Goal: Check status: Check status

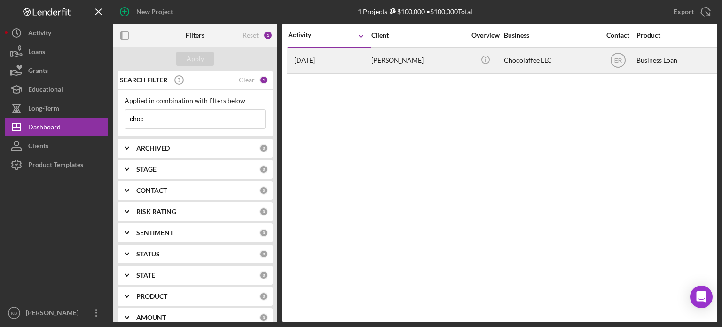
click at [406, 58] on div "[PERSON_NAME]" at bounding box center [418, 60] width 94 height 25
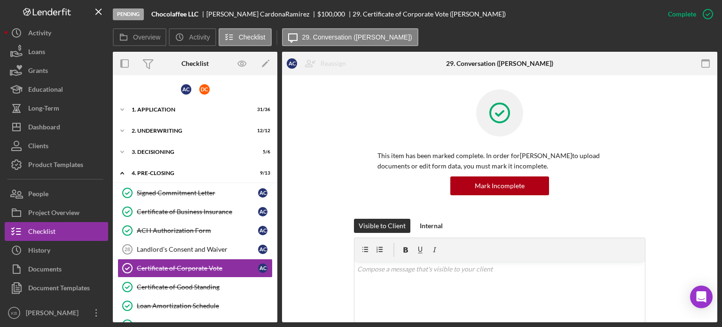
scroll to position [68, 0]
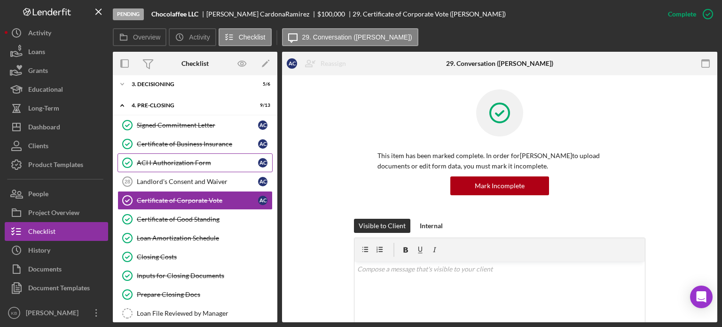
click at [195, 159] on div "ACH Authorization Form" at bounding box center [197, 163] width 121 height 8
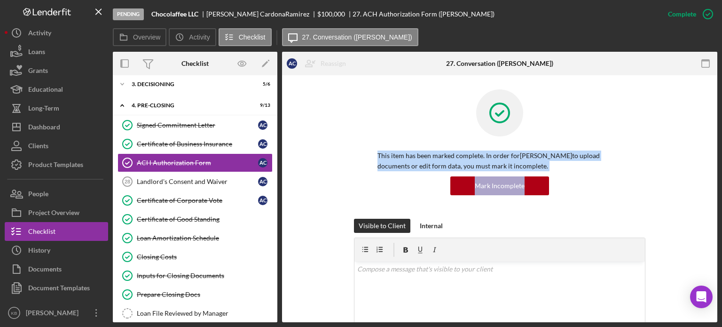
drag, startPoint x: 714, startPoint y: 130, endPoint x: 718, endPoint y: 186, distance: 56.1
click at [718, 186] on div "Pending Chocolaffee LLC [PERSON_NAME] $100,000 27. ACH Authorization Form ([PER…" at bounding box center [361, 163] width 722 height 327
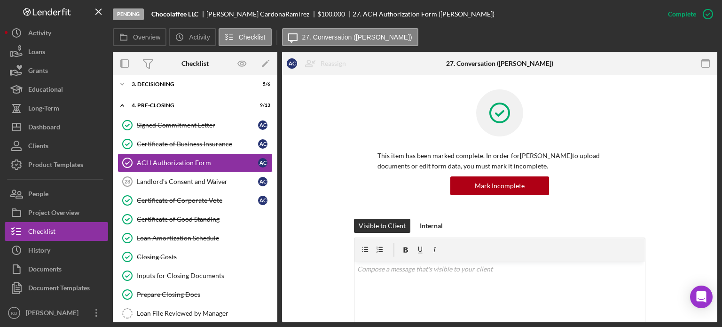
click at [358, 104] on div "This item has been marked complete. In order for [PERSON_NAME] to upload docume…" at bounding box center [499, 153] width 291 height 129
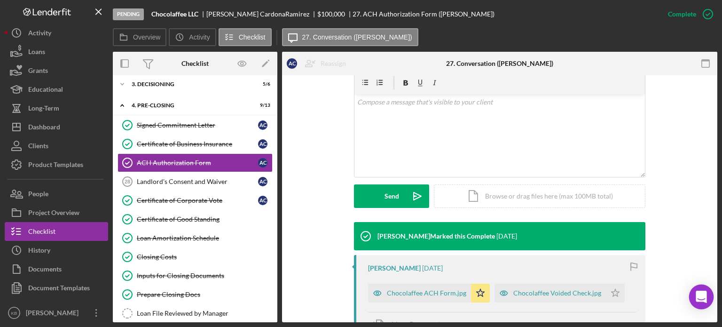
scroll to position [269, 0]
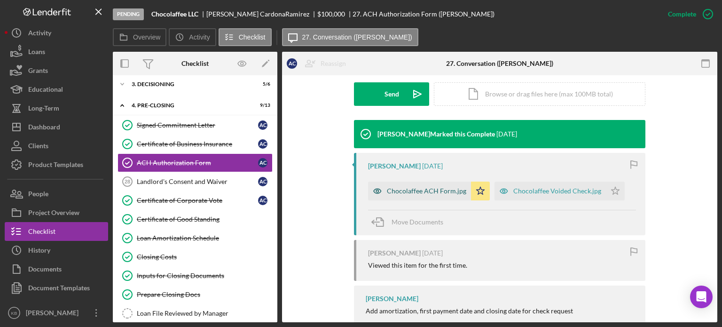
click at [427, 193] on div "Chocolaffee ACH Form.jpg" at bounding box center [426, 191] width 79 height 8
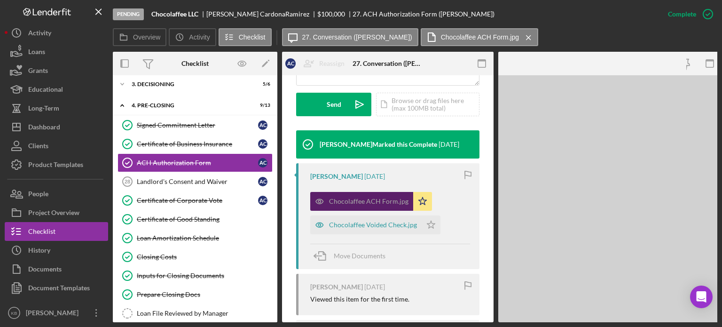
scroll to position [289, 0]
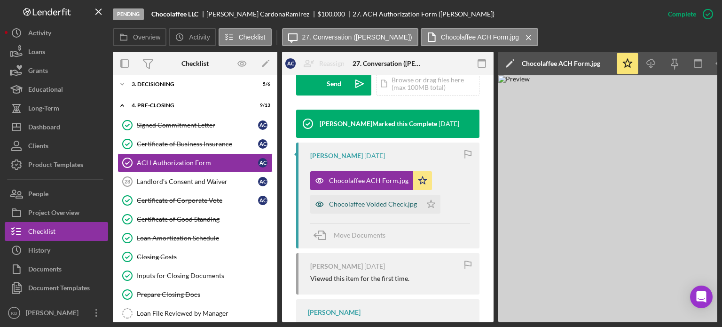
click at [391, 208] on div "Chocolaffee Voided Check.jpg" at bounding box center [373, 204] width 88 height 8
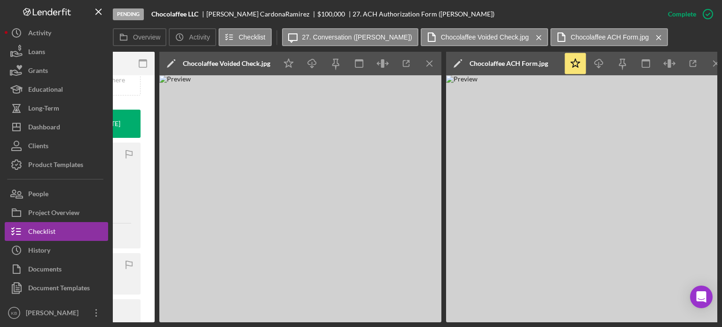
scroll to position [0, 350]
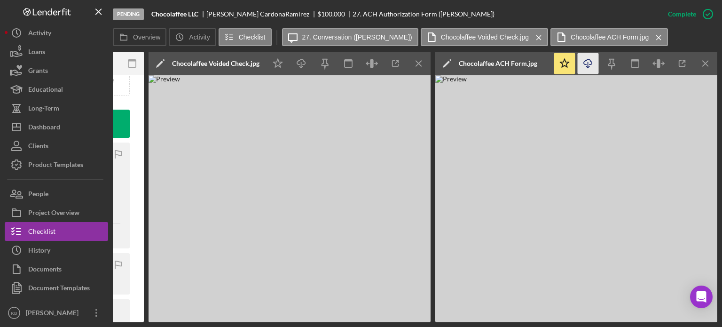
click at [589, 66] on polyline "button" at bounding box center [587, 66] width 3 height 1
click at [300, 63] on icon "Icon/Download" at bounding box center [301, 63] width 21 height 21
click at [703, 58] on icon "Icon/Menu Close" at bounding box center [705, 63] width 21 height 21
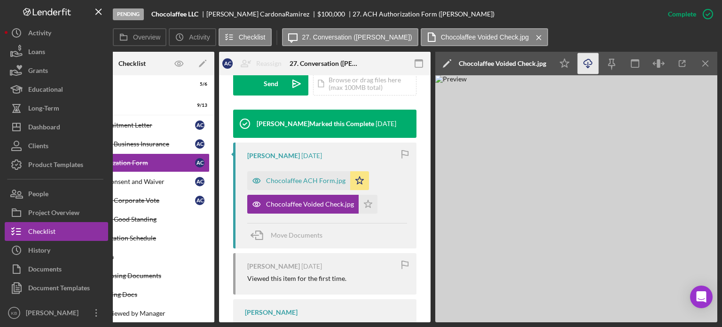
scroll to position [0, 62]
click at [705, 63] on line "button" at bounding box center [705, 63] width 5 height 5
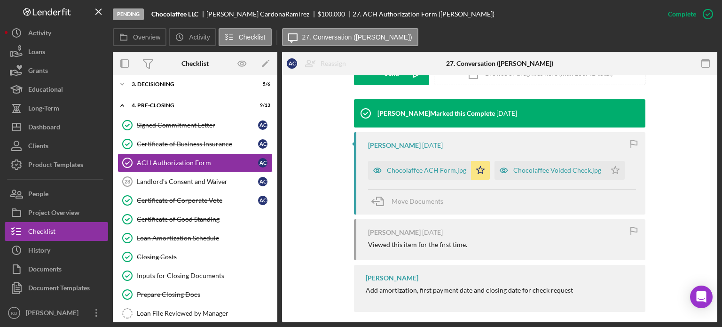
scroll to position [269, 0]
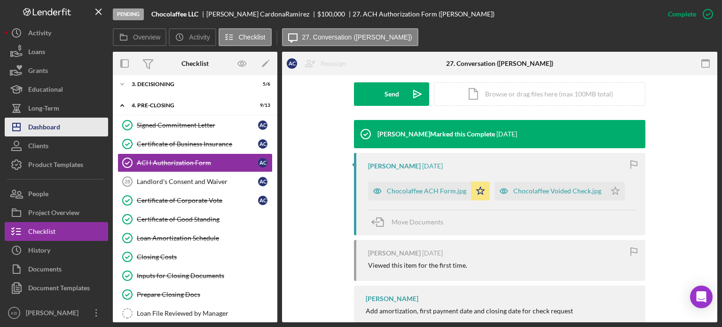
click at [39, 129] on div "Dashboard" at bounding box center [44, 127] width 32 height 21
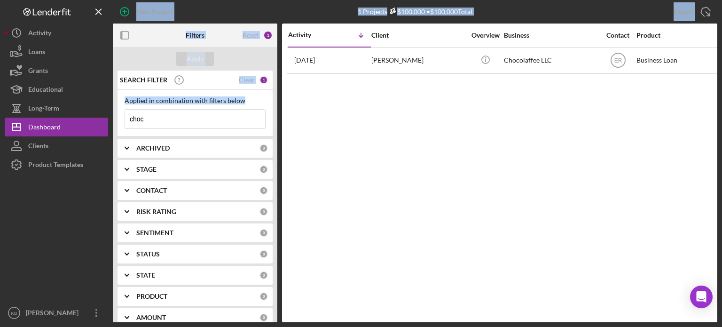
drag, startPoint x: 163, startPoint y: 113, endPoint x: 156, endPoint y: 118, distance: 8.9
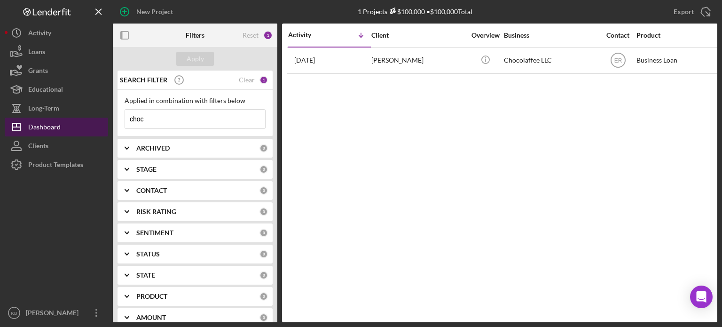
drag, startPoint x: 156, startPoint y: 118, endPoint x: 101, endPoint y: 121, distance: 55.1
click at [101, 121] on div "New Project 1 Projects $100,000 • $100,000 Total choc Export Icon/Export Filter…" at bounding box center [361, 161] width 712 height 322
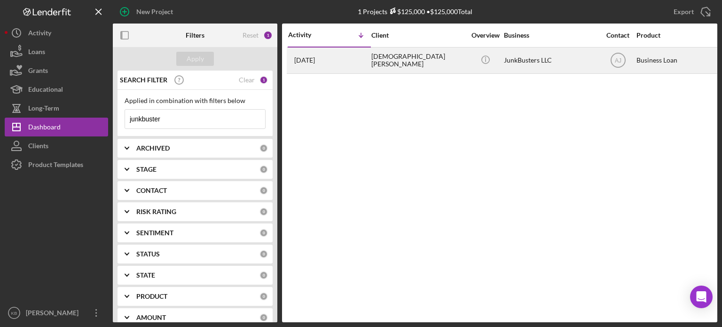
type input "junkbuster"
click at [409, 60] on div "[DEMOGRAPHIC_DATA][PERSON_NAME]" at bounding box center [418, 60] width 94 height 25
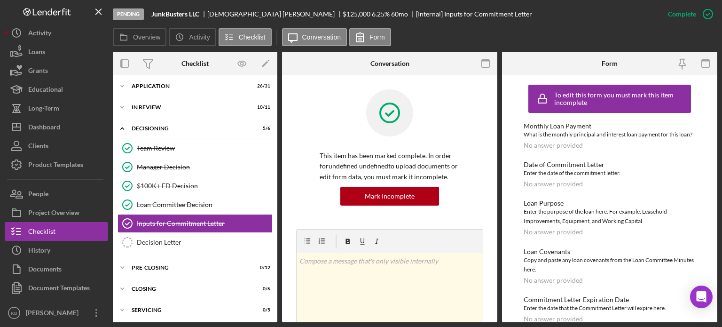
scroll to position [4, 0]
click at [125, 264] on icon "Icon/Expander" at bounding box center [122, 266] width 19 height 19
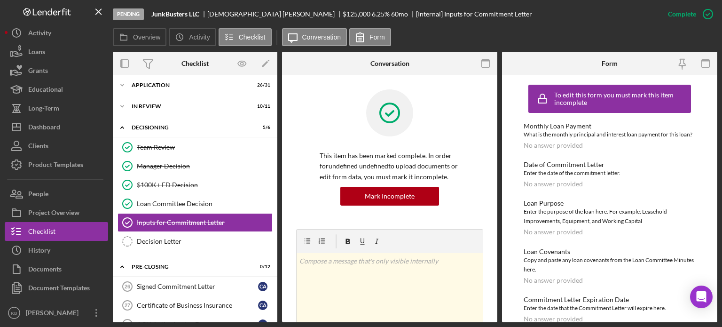
drag, startPoint x: 274, startPoint y: 187, endPoint x: 275, endPoint y: 195, distance: 7.6
click at [275, 195] on div "Icon/Expander Application 26 / 31 Icon/Expander In Review 10 / 11 Icon/Expander…" at bounding box center [195, 198] width 164 height 247
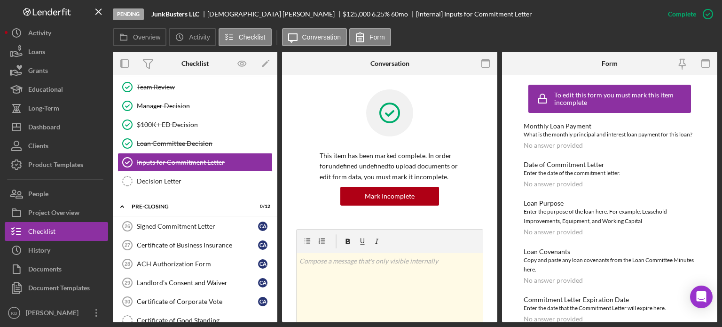
scroll to position [67, 0]
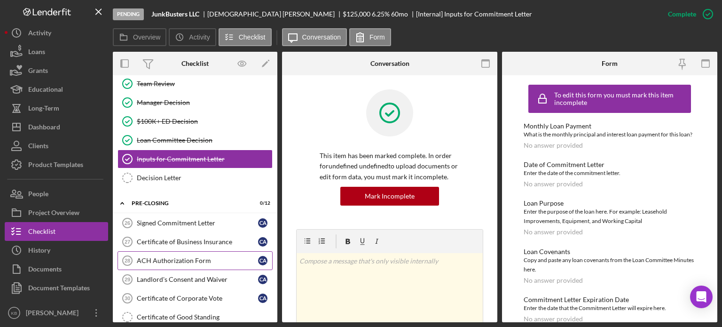
click at [173, 260] on div "ACH Authorization Form" at bounding box center [197, 261] width 121 height 8
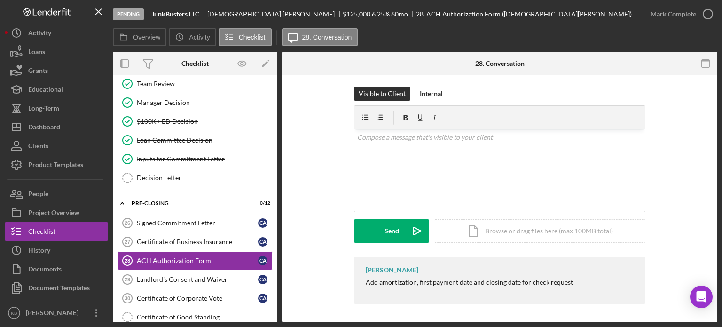
scroll to position [3, 0]
